Goal: Task Accomplishment & Management: Use online tool/utility

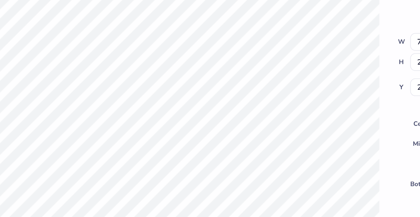
type textarea "x"
type input "2.16"
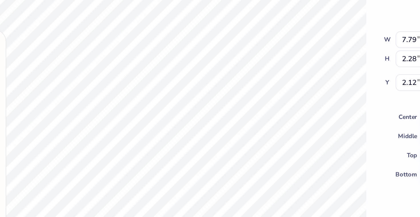
click at [258, 96] on div "100 % Back W 7.79 7.79 " H 2.28 2.28 " Y 2.12 2.12 " Center Middle Top Bottom" at bounding box center [169, 119] width 287 height 196
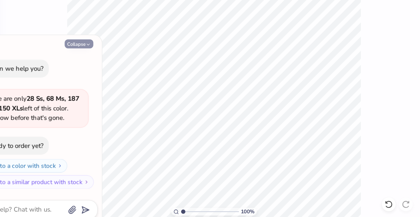
click at [81, 94] on button "Collapse" at bounding box center [79, 94] width 19 height 6
type textarea "x"
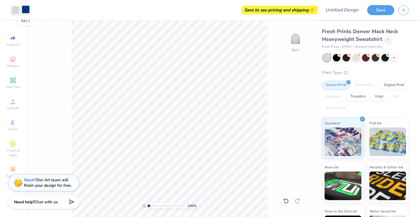
click at [25, 8] on div at bounding box center [26, 9] width 8 height 8
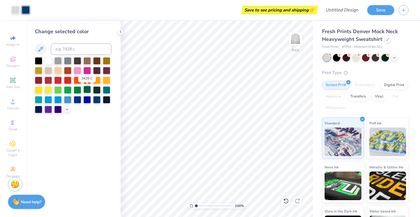
click at [84, 90] on div at bounding box center [86, 89] width 7 height 7
click at [285, 202] on icon at bounding box center [285, 200] width 5 height 5
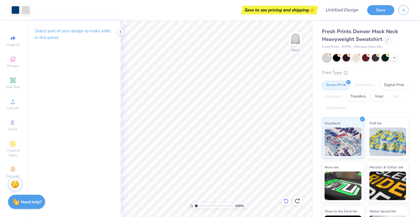
click at [285, 202] on icon at bounding box center [285, 200] width 5 height 5
click at [285, 203] on icon at bounding box center [285, 200] width 5 height 5
click at [96, 33] on p "Select part of your design to make edits in this panel" at bounding box center [73, 34] width 76 height 13
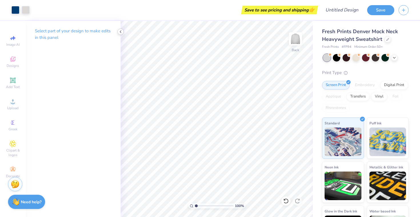
click at [120, 31] on polyline at bounding box center [120, 32] width 1 height 2
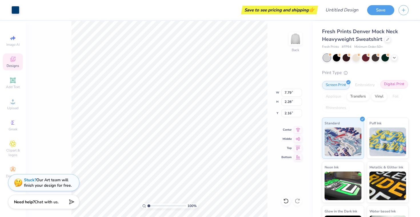
click at [391, 84] on div "Digital Print" at bounding box center [394, 84] width 28 height 9
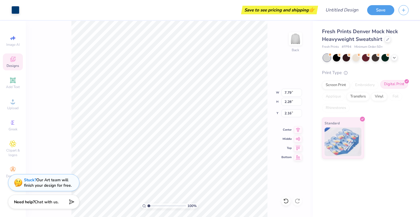
click at [390, 84] on div "Digital Print" at bounding box center [394, 84] width 28 height 9
click at [331, 86] on div "Screen Print" at bounding box center [336, 84] width 28 height 9
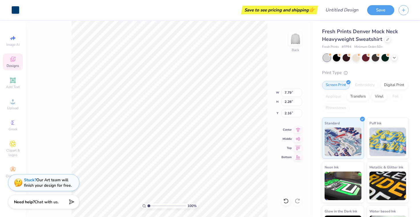
click at [12, 57] on icon at bounding box center [12, 59] width 5 height 5
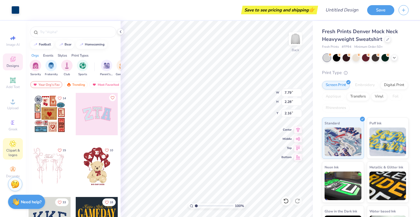
click at [16, 148] on span "Clipart & logos" at bounding box center [13, 152] width 20 height 9
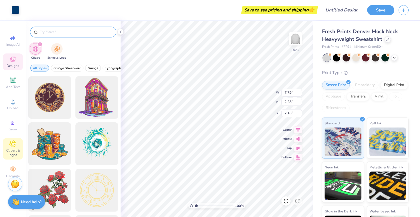
click at [64, 35] on div at bounding box center [73, 32] width 86 height 11
click at [64, 29] on input "text" at bounding box center [75, 32] width 73 height 6
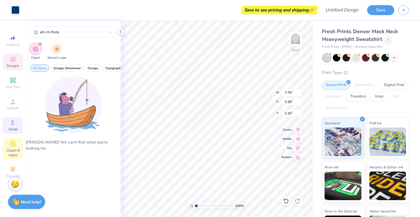
type input "phi chi theta"
click at [15, 124] on icon at bounding box center [12, 122] width 7 height 7
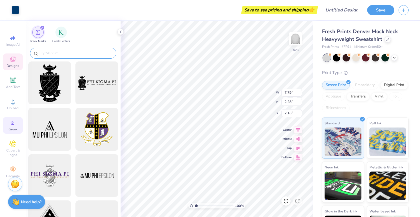
click at [86, 54] on input "text" at bounding box center [75, 53] width 73 height 6
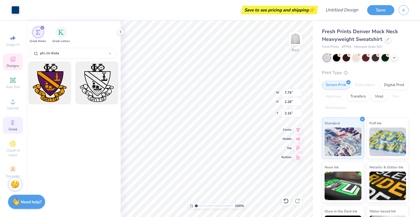
type input "phi chi theta"
type input "8.00"
type input "2.55"
type input "1.72"
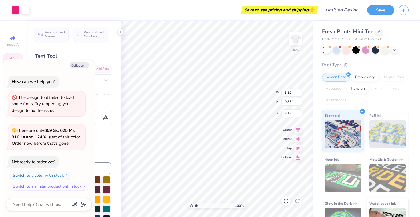
type textarea "x"
type textarea "Alpha P"
type textarea "x"
type textarea "Alpha"
type textarea "x"
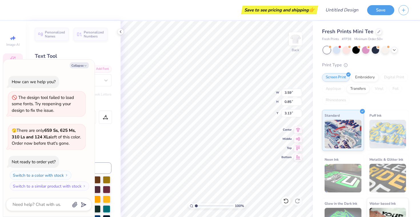
scroll to position [0, 0]
type textarea "Alpha"
type textarea "x"
type textarea "Alp"
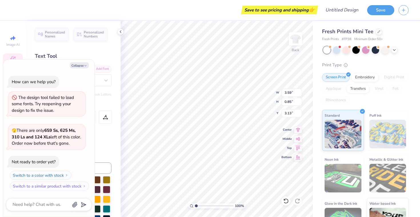
type textarea "x"
type textarea "Al"
type textarea "x"
type textarea "A"
type textarea "x"
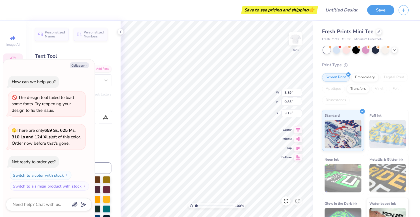
type textarea "x"
type textarea "Ph"
type textarea "x"
type textarea "Phi"
type textarea "x"
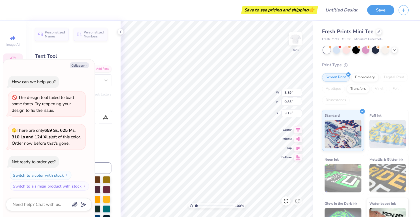
type textarea "Phi C"
type textarea "x"
type textarea "Phi Ch"
type textarea "x"
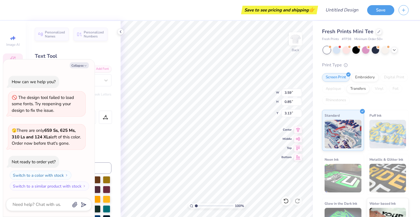
type textarea "Phi Chi"
type textarea "x"
type textarea "Phi Chi"
type textarea "x"
type textarea "Phi Chi T"
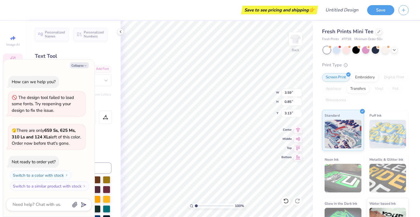
type textarea "x"
type textarea "Phi Chi Th"
type textarea "x"
type textarea "Phi Chi The"
type textarea "x"
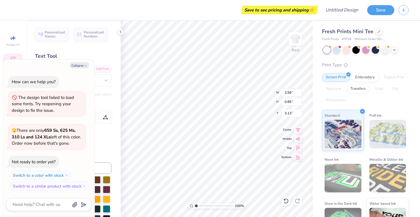
type textarea "Phi Chi Thet"
type textarea "x"
type textarea "Phi Chi Theta"
type textarea "x"
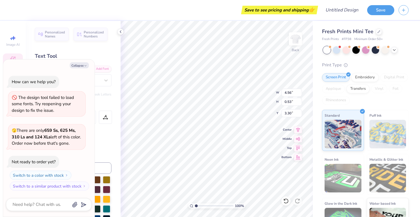
type input "3.00"
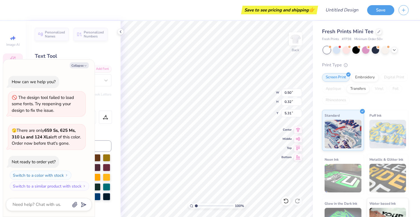
type textarea "x"
type textarea "2"
type textarea "x"
type textarea "25"
click at [86, 64] on icon "button" at bounding box center [85, 65] width 3 height 3
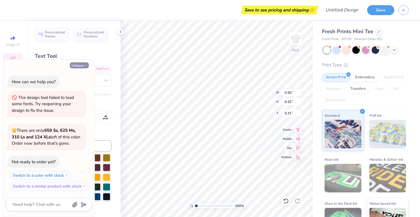
type textarea "x"
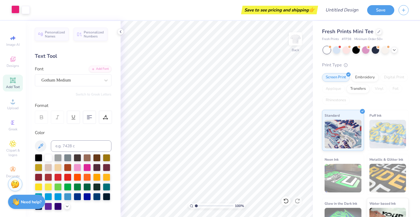
click at [13, 12] on div at bounding box center [15, 9] width 8 height 8
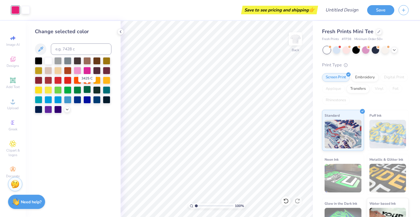
click at [88, 88] on div at bounding box center [86, 89] width 7 height 7
click at [48, 110] on div at bounding box center [48, 108] width 7 height 7
click at [96, 90] on div at bounding box center [96, 89] width 7 height 7
click at [375, 32] on div at bounding box center [378, 31] width 6 height 6
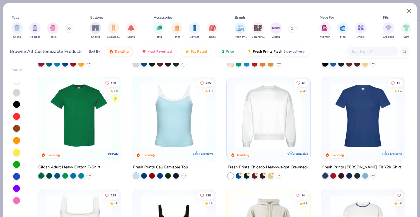
scroll to position [102, 0]
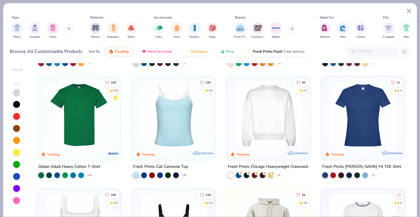
click at [265, 126] on img at bounding box center [268, 115] width 72 height 66
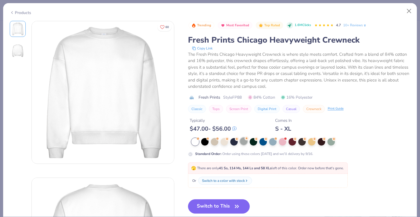
click at [242, 140] on div at bounding box center [243, 140] width 7 height 7
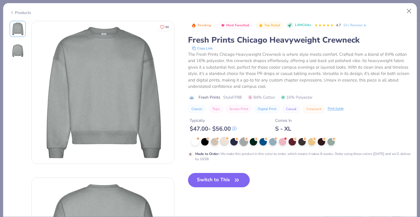
click at [224, 141] on div at bounding box center [223, 140] width 7 height 7
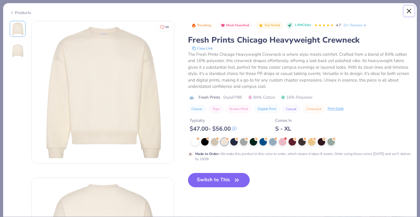
click at [408, 10] on button "Close" at bounding box center [408, 11] width 11 height 11
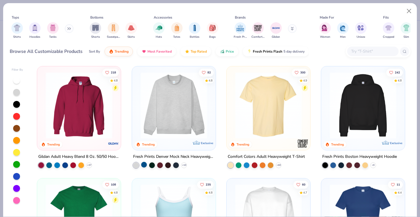
click at [145, 164] on div at bounding box center [144, 165] width 6 height 6
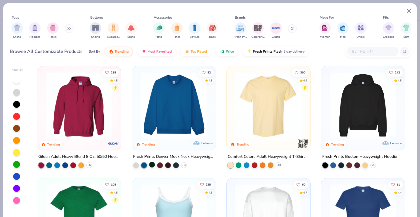
click at [151, 164] on div at bounding box center [152, 165] width 6 height 6
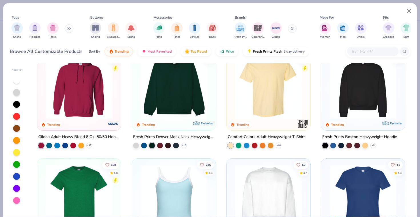
scroll to position [9, 0]
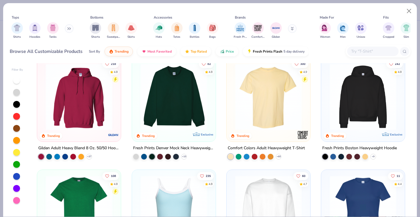
click at [179, 158] on div "+ 10" at bounding box center [160, 157] width 54 height 6
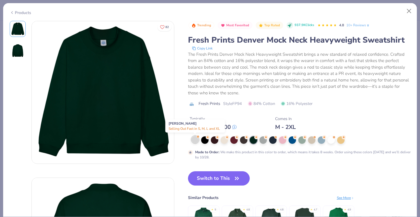
click at [194, 141] on div at bounding box center [194, 139] width 7 height 7
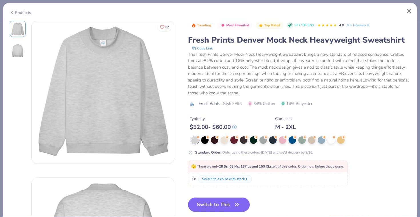
click at [205, 207] on button "Switch to This" at bounding box center [219, 204] width 62 height 14
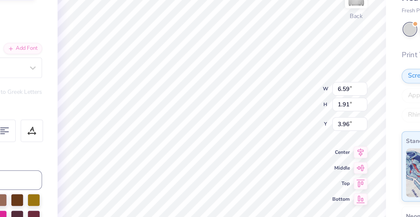
type input "8.10"
type input "2.35"
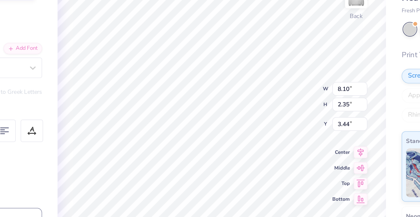
type input "4.56"
type input "0.53"
type input "3.44"
type input "6.43"
type input "0.74"
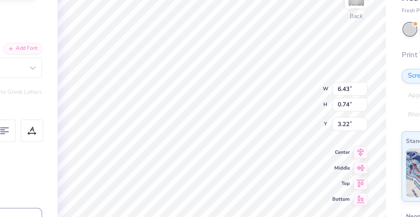
type input "3.00"
type input "8.10"
type input "2.35"
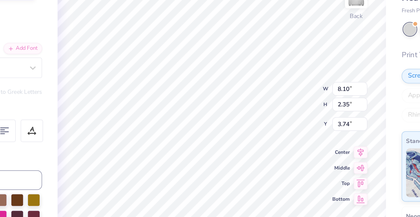
type input "4.23"
type input "8.64"
type input "2.51"
type input "6.43"
type input "0.74"
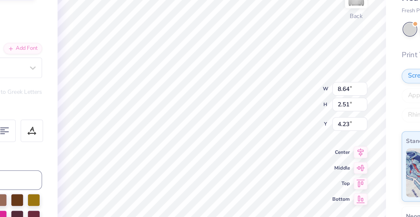
type input "3.00"
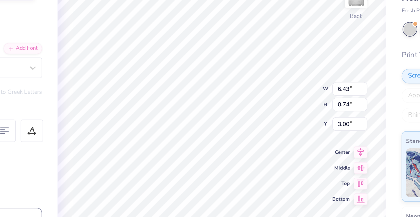
type input "6.94"
type input "0.80"
type input "3.01"
type input "3.44"
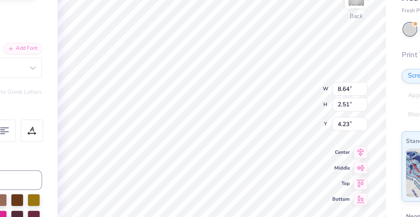
type input "6.94"
type input "0.80"
type input "3.44"
type input "0.54"
type input "0.32"
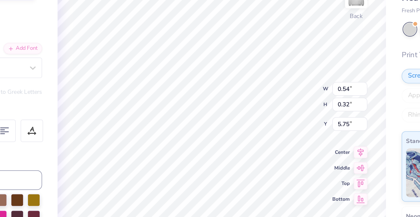
type input "6.30"
type input "1.97"
type input "1.44"
type input "6.07"
type input "8.64"
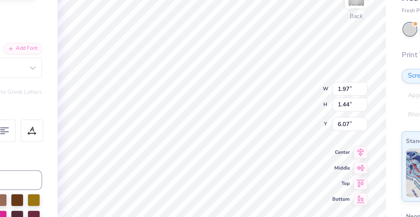
type input "2.51"
type input "4.23"
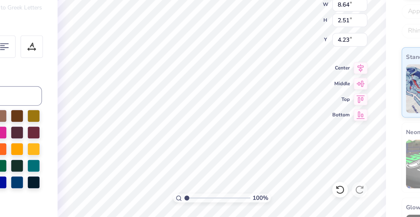
type input "0.83"
type input "0.66"
type input "5.41"
type input "8.64"
type input "2.51"
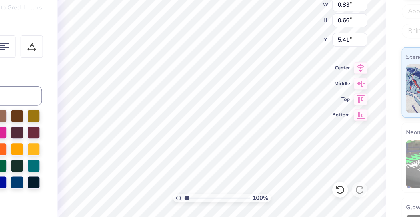
type input "4.23"
type input "1.93"
type input "1.40"
type input "6.11"
type input "0.83"
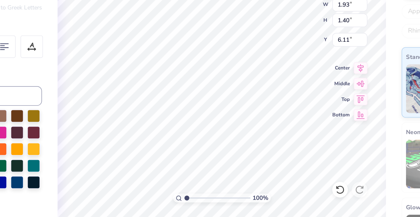
type input "0.66"
type input "5.45"
type textarea "A"
type textarea "P"
type textarea "I"
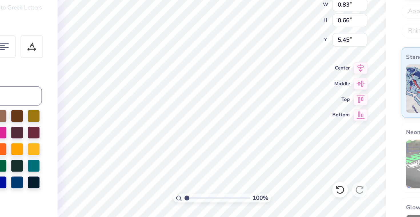
type textarea "p"
type textarea "X"
type textarea "H"
type textarea "C"
type textarea "Q"
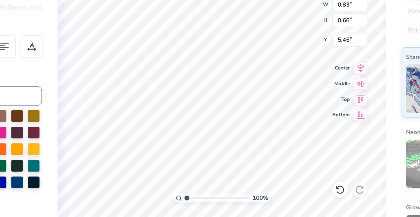
type textarea "V"
type textarea "K"
type textarea "C"
type textarea "P"
type textarea "O"
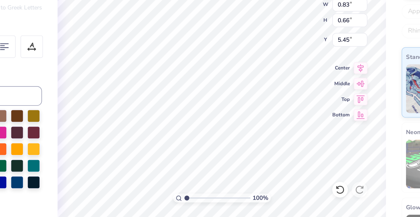
type textarea "Q"
type textarea "E"
type textarea "W"
type textarea "S"
type textarea "A"
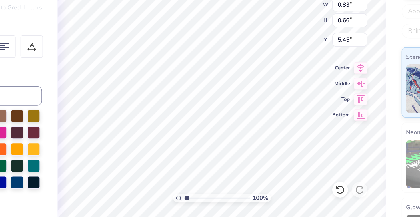
type textarea "Z"
type textarea "N"
type textarea "M"
type textarea "V"
type textarea "k"
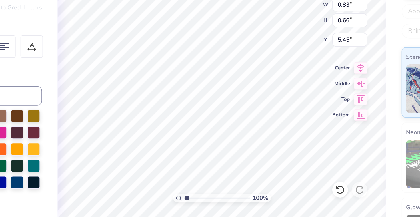
type textarea "g"
type textarea "f"
type textarea "s"
type textarea "f"
type textarea "P"
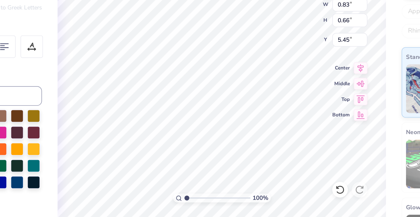
type textarea "I"
type textarea "y"
type textarea "r"
type textarea "P"
type textarea "O"
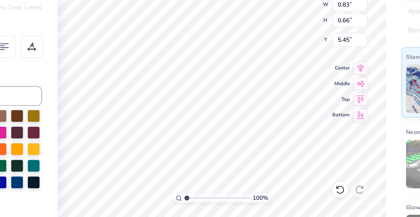
type textarea "I"
type textarea "U"
type textarea "Y"
type textarea "T"
type textarea "R"
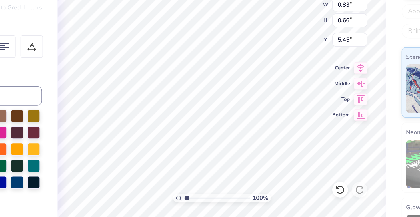
type textarea "E"
type textarea "W"
type textarea "Q"
type textarea "A"
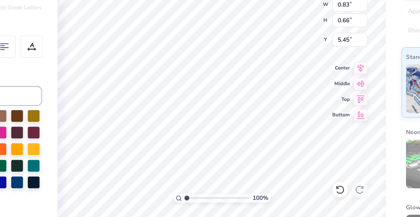
type textarea "S"
type textarea "D"
type textarea "G"
type textarea "F"
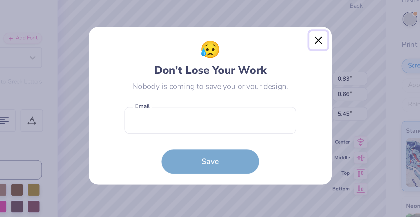
click at [273, 71] on button "Close" at bounding box center [273, 70] width 11 height 11
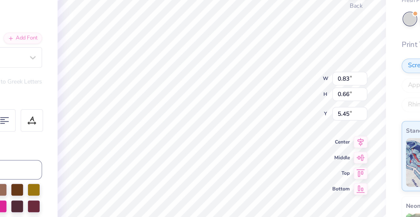
type input "0.44"
type input "0.47"
type input "5.57"
click at [249, 88] on div "100 % Back W 0.44 0.44 " H 0.47 0.47 " Y 5.57 5.57 " Center Middle Top Bottom" at bounding box center [216, 119] width 192 height 196
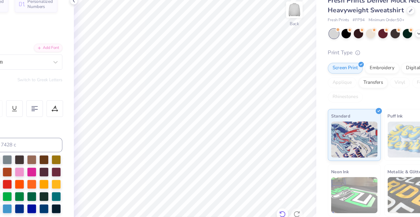
click at [286, 200] on icon at bounding box center [286, 201] width 6 height 6
type input "0.25"
type input "0.27"
type input "5.79"
click at [286, 198] on icon at bounding box center [286, 201] width 6 height 6
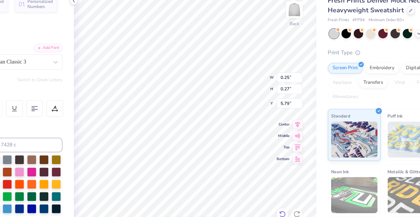
type input "0.44"
type input "0.47"
type input "5.57"
click at [286, 198] on icon at bounding box center [286, 201] width 6 height 6
type input "0.83"
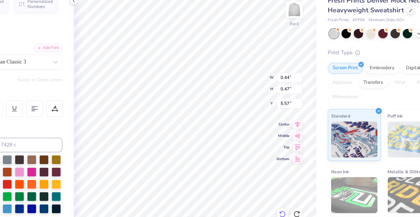
type input "0.66"
click at [286, 198] on icon at bounding box center [286, 201] width 6 height 6
type input "5.26"
type textarea "FxQ"
type input "6.11"
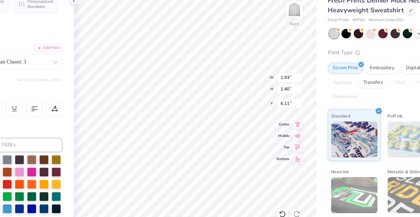
type input "2.21"
type input "1.60"
type input "1.39"
type input "0.76"
type input "8.85"
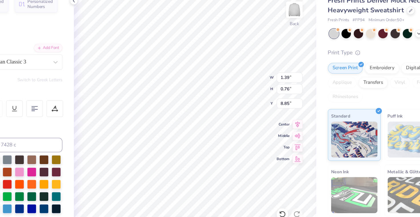
type input "1.97"
type input "1.44"
type input "6.07"
type input "2.23"
type input "1.62"
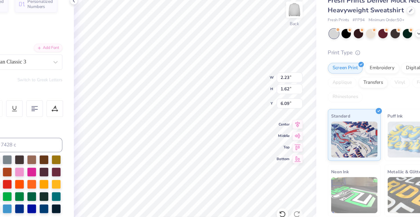
type input "6.11"
type input "6.13"
type input "7.74"
type input "1.03"
type input "0.57"
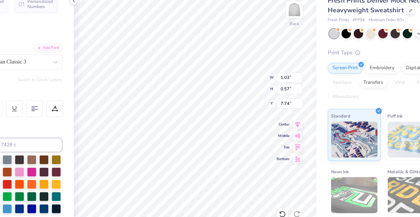
type input "7.94"
type input "6.36"
type input "2.26"
type input "1.63"
type input "6.10"
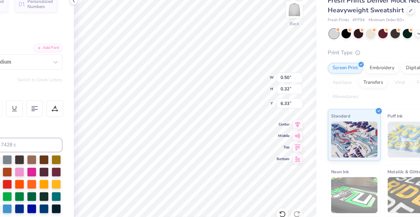
type input "6.33"
type input "6.65"
type input "0.50"
type input "6.61"
type input "6.35"
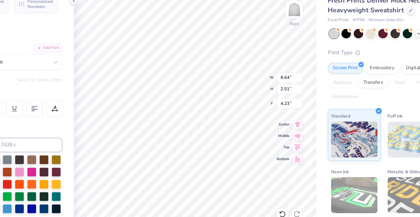
type input "8.75"
type input "2.54"
type input "4.38"
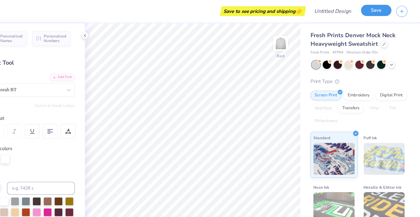
click at [384, 9] on button "Save" at bounding box center [380, 9] width 27 height 10
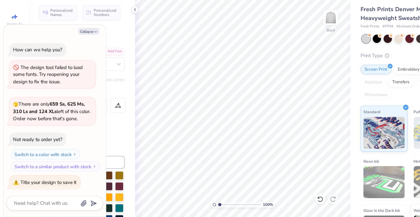
scroll to position [1, 0]
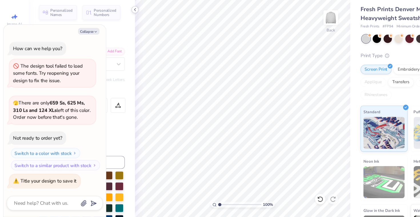
click at [119, 31] on icon at bounding box center [120, 31] width 5 height 5
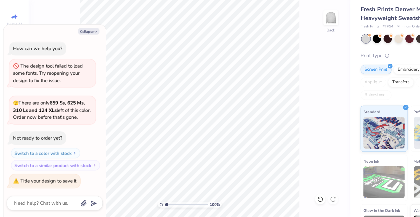
scroll to position [0, 0]
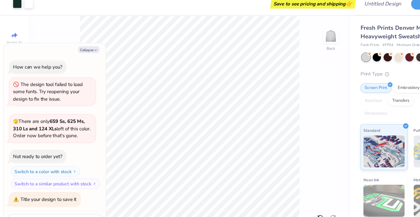
type textarea "x"
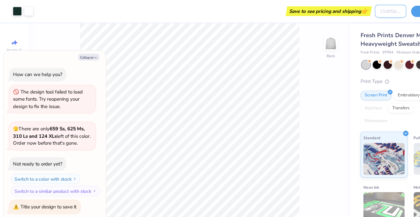
click at [334, 10] on input "Design Title" at bounding box center [348, 9] width 28 height 11
type input "H"
type textarea "x"
type input "Ho"
type textarea "x"
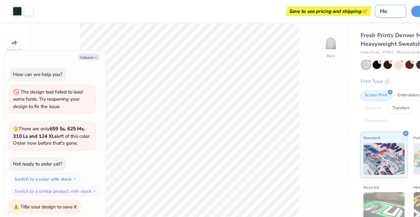
type input "Hom"
type textarea "x"
type input "Home"
type textarea "x"
type input "Homec"
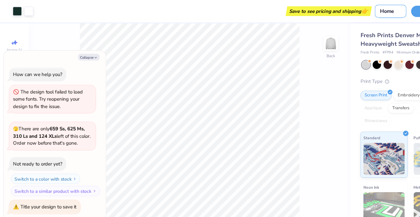
type textarea "x"
type input "Homeco"
type textarea "x"
type input "Homecom"
type textarea "x"
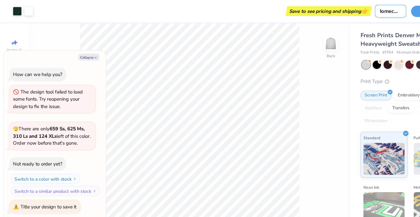
type input "Homecomi"
type textarea "x"
type input "Homecomin"
type textarea "x"
type input "Homecoming"
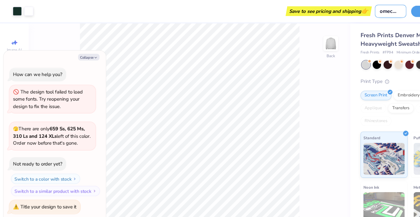
type textarea "x"
type input "Homecoming"
type textarea "x"
click at [372, 10] on button "Save" at bounding box center [380, 9] width 27 height 10
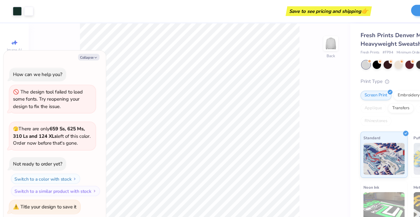
scroll to position [0, 0]
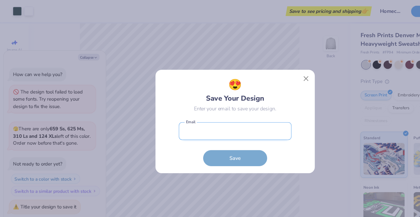
click at [223, 119] on input "email" at bounding box center [210, 117] width 100 height 16
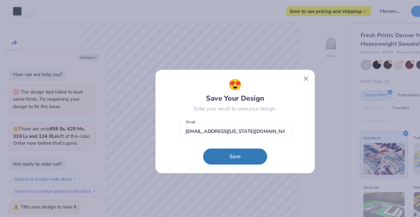
click at [219, 139] on button "Save" at bounding box center [209, 139] width 57 height 14
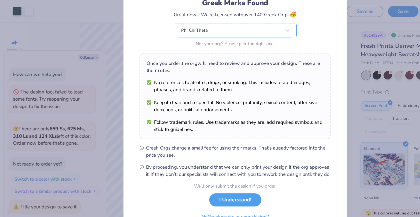
scroll to position [51, 0]
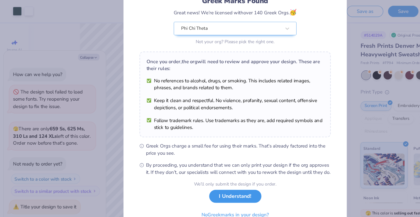
click at [223, 179] on button "I Understand!" at bounding box center [210, 175] width 47 height 12
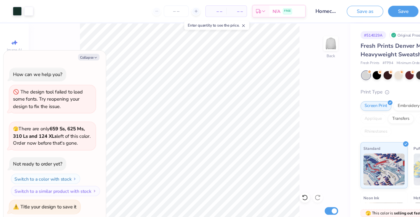
scroll to position [0, 0]
click at [16, 10] on div at bounding box center [15, 9] width 8 height 8
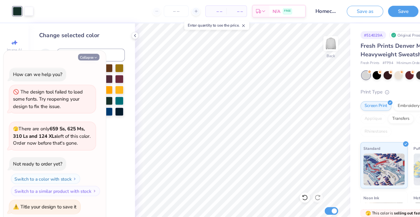
click at [82, 50] on button "Collapse" at bounding box center [79, 51] width 19 height 6
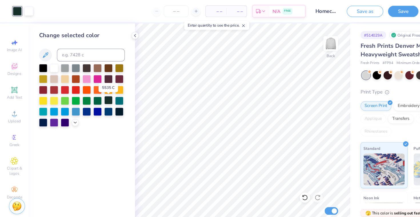
click at [95, 88] on div at bounding box center [96, 89] width 7 height 7
click at [89, 89] on div at bounding box center [86, 89] width 7 height 7
click at [95, 90] on div at bounding box center [96, 89] width 7 height 7
click at [121, 33] on icon at bounding box center [120, 31] width 5 height 5
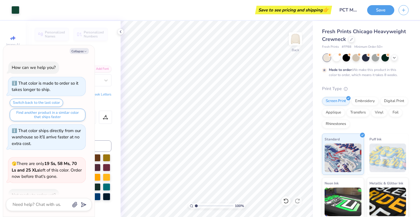
scroll to position [148, 0]
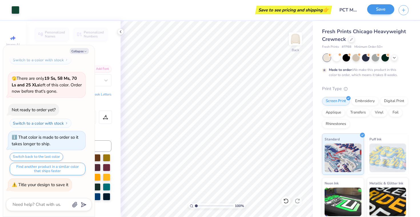
click at [376, 11] on button "Save" at bounding box center [380, 9] width 27 height 10
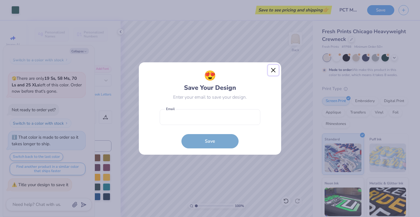
click at [276, 68] on button "Close" at bounding box center [273, 70] width 11 height 11
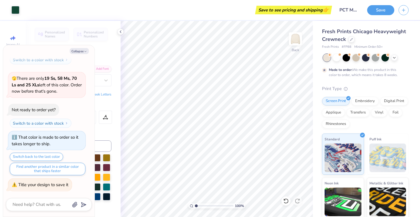
type textarea "x"
